Goal: Book appointment/travel/reservation

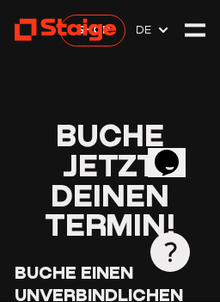
click at [179, 149] on icon "$i18n('chat', 'chat_widget')" at bounding box center [167, 162] width 24 height 26
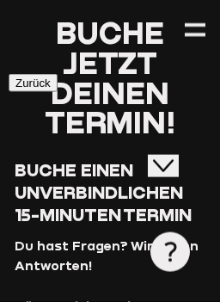
scroll to position [103, 0]
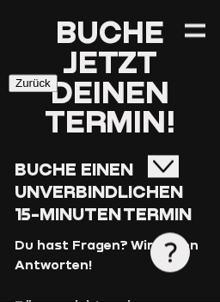
click at [157, 220] on span "Buche einen unverbindlichen 15-Minuten Termin" at bounding box center [103, 190] width 177 height 65
click at [174, 159] on icon "$i18n('chat', 'chat_widget')" at bounding box center [163, 165] width 21 height 12
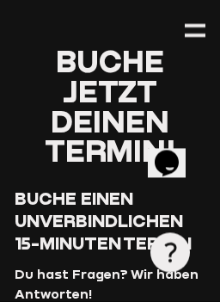
scroll to position [74, 0]
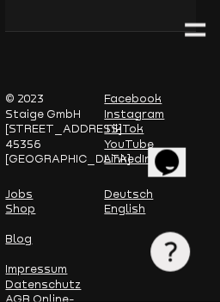
scroll to position [2085, 9]
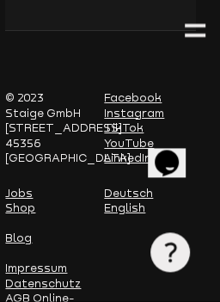
click at [133, 187] on link "Deutsch" at bounding box center [128, 193] width 49 height 13
click at [136, 187] on link "Deutsch" at bounding box center [128, 193] width 49 height 13
click at [137, 187] on link "Deutsch" at bounding box center [128, 193] width 49 height 13
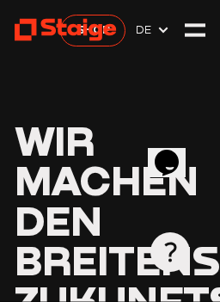
click at [163, 28] on icon at bounding box center [164, 30] width 14 height 14
click at [203, 31] on div at bounding box center [195, 30] width 20 height 20
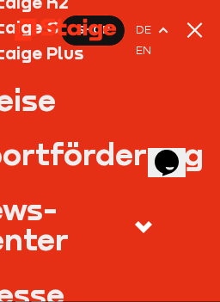
scroll to position [177, 53]
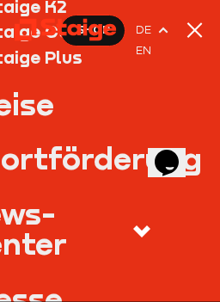
click at [203, 32] on div at bounding box center [195, 30] width 20 height 20
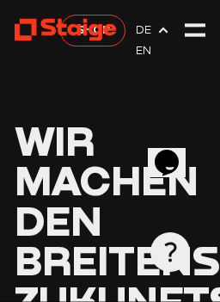
click at [47, 28] on use at bounding box center [66, 30] width 102 height 22
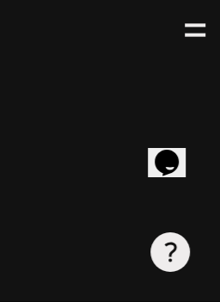
scroll to position [1440, 48]
click at [197, 36] on div at bounding box center [195, 35] width 20 height 3
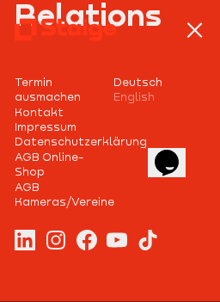
scroll to position [710, 0]
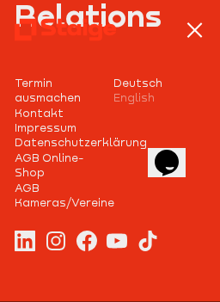
click at [195, 25] on div at bounding box center [195, 30] width 20 height 20
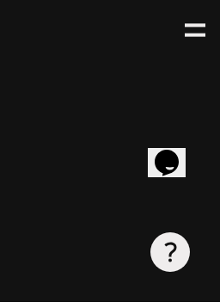
click at [170, 256] on use at bounding box center [170, 252] width 12 height 20
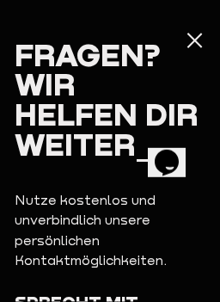
scroll to position [922, 48]
click at [200, 44] on div at bounding box center [195, 40] width 20 height 20
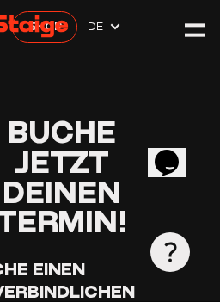
scroll to position [0, 48]
